Goal: Task Accomplishment & Management: Complete application form

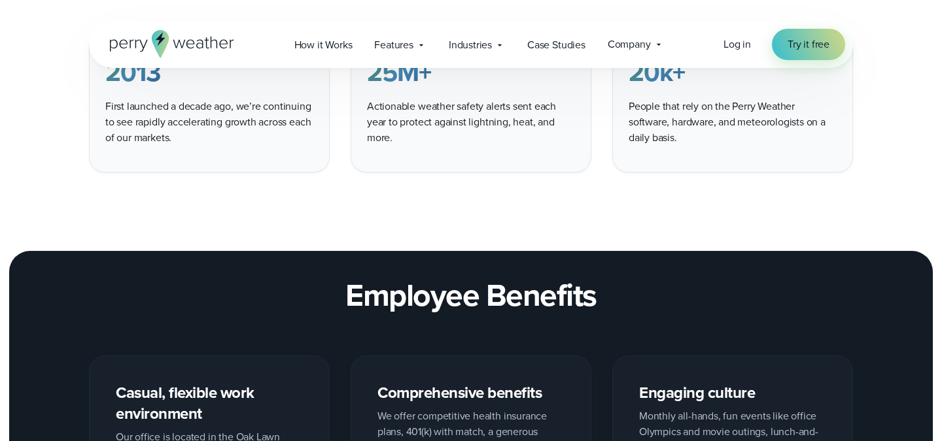
scroll to position [1106, 0]
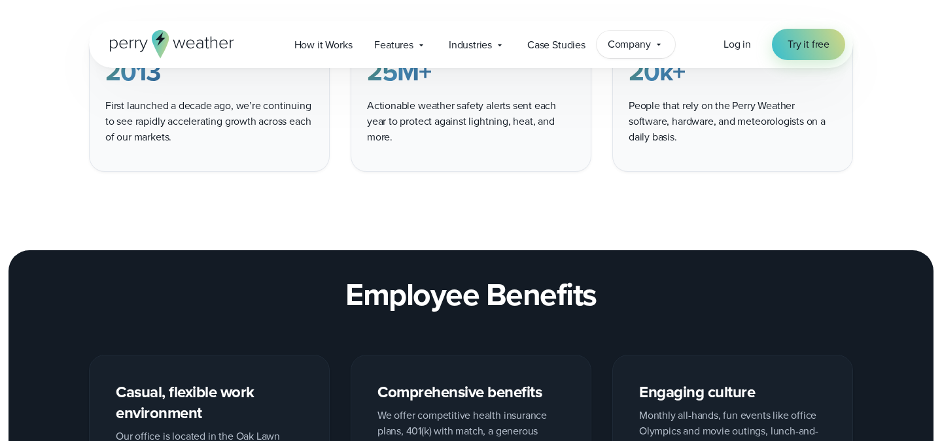
click at [633, 42] on span "Company" at bounding box center [629, 45] width 43 height 16
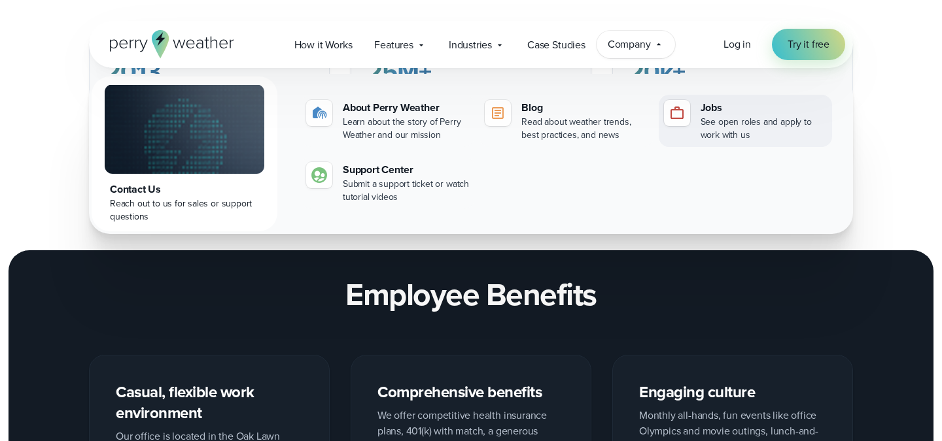
click at [719, 117] on div "See open roles and apply to work with us" at bounding box center [763, 129] width 126 height 26
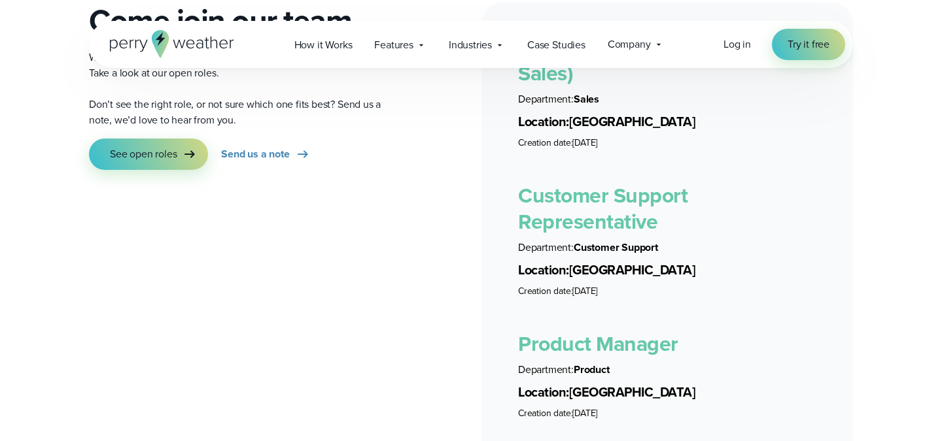
scroll to position [2331, 0]
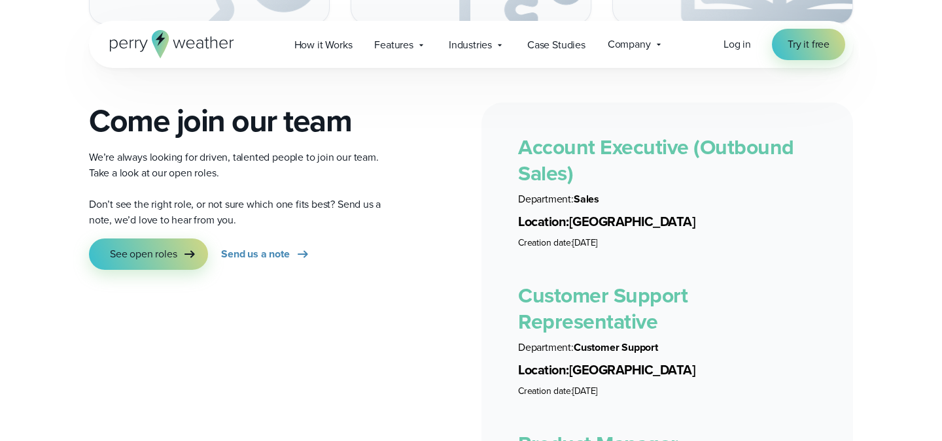
click at [560, 146] on link "Account Executive (Outbound Sales)" at bounding box center [656, 160] width 276 height 58
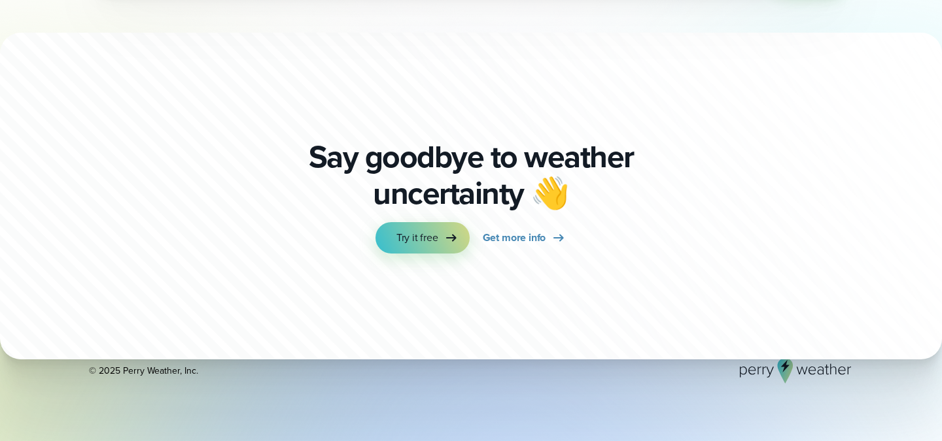
scroll to position [4204, 0]
